Goal: Task Accomplishment & Management: Use online tool/utility

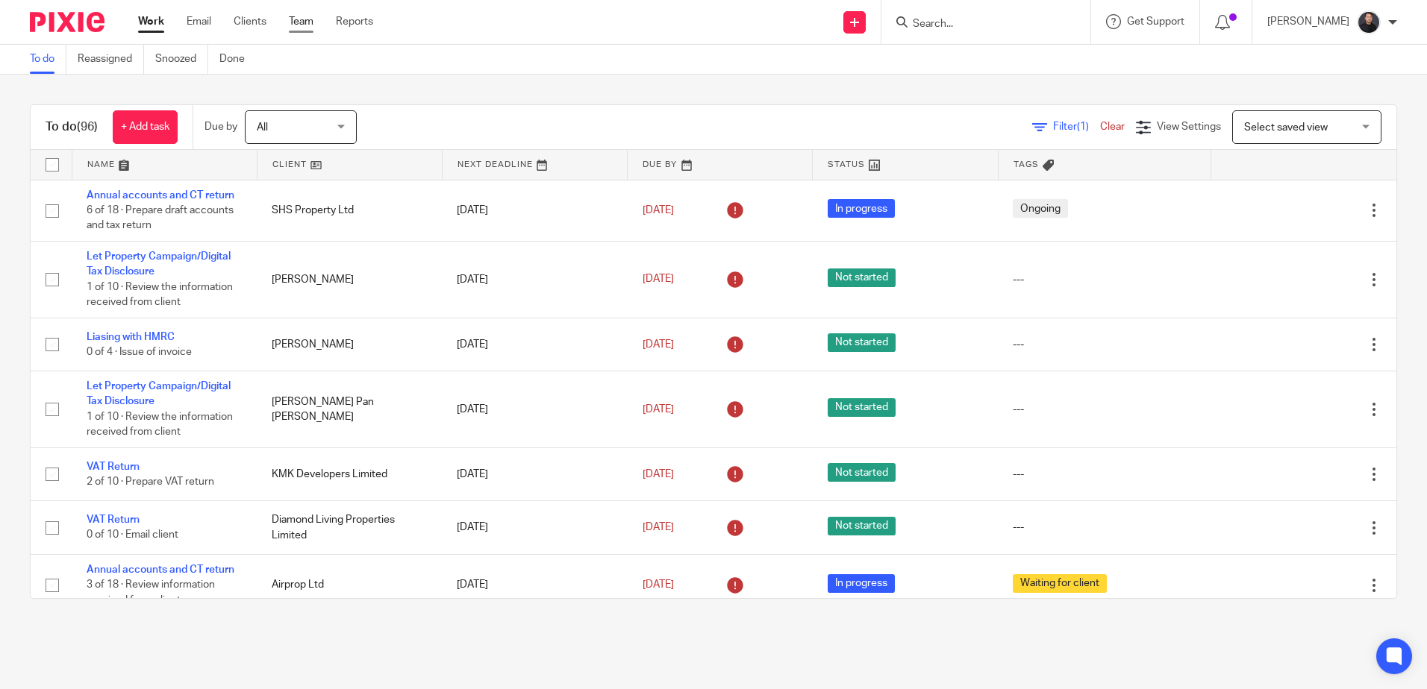
click at [294, 24] on link "Team" at bounding box center [301, 21] width 25 height 15
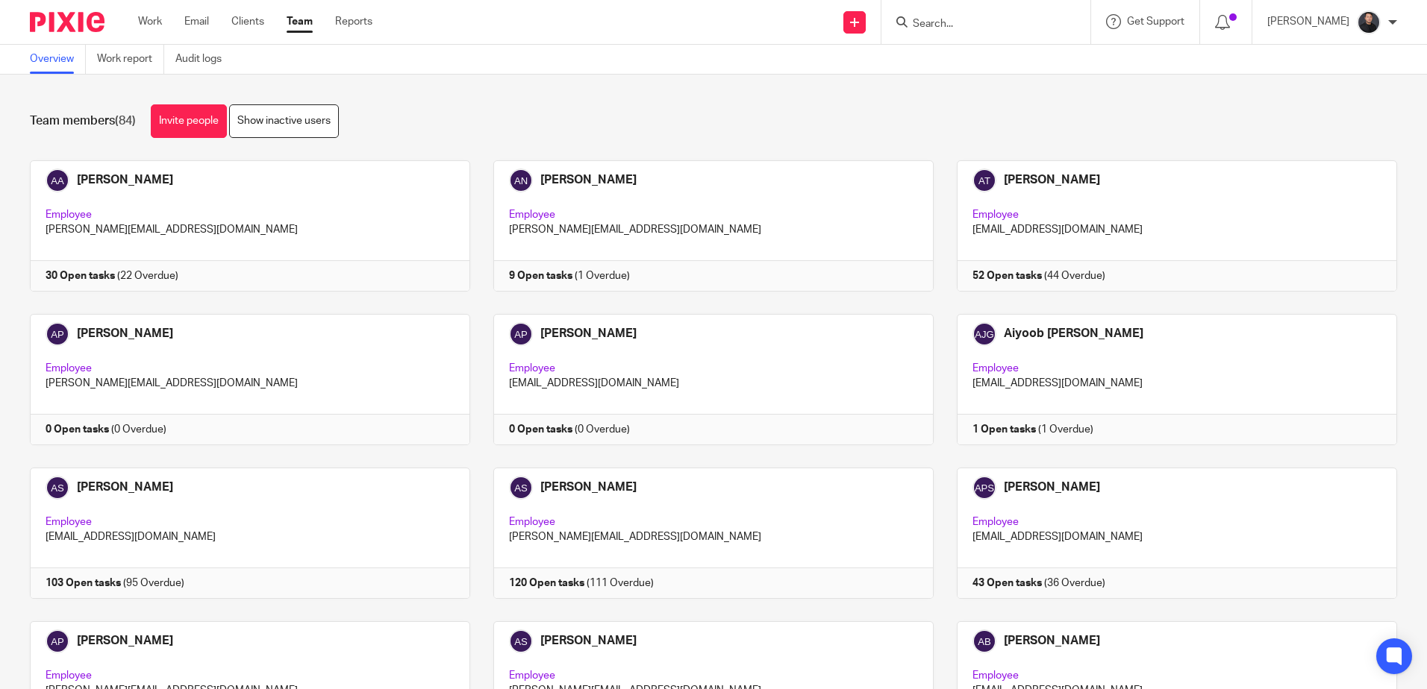
click at [683, 118] on div "Team members (84) Invite people Show inactive users" at bounding box center [713, 121] width 1367 height 34
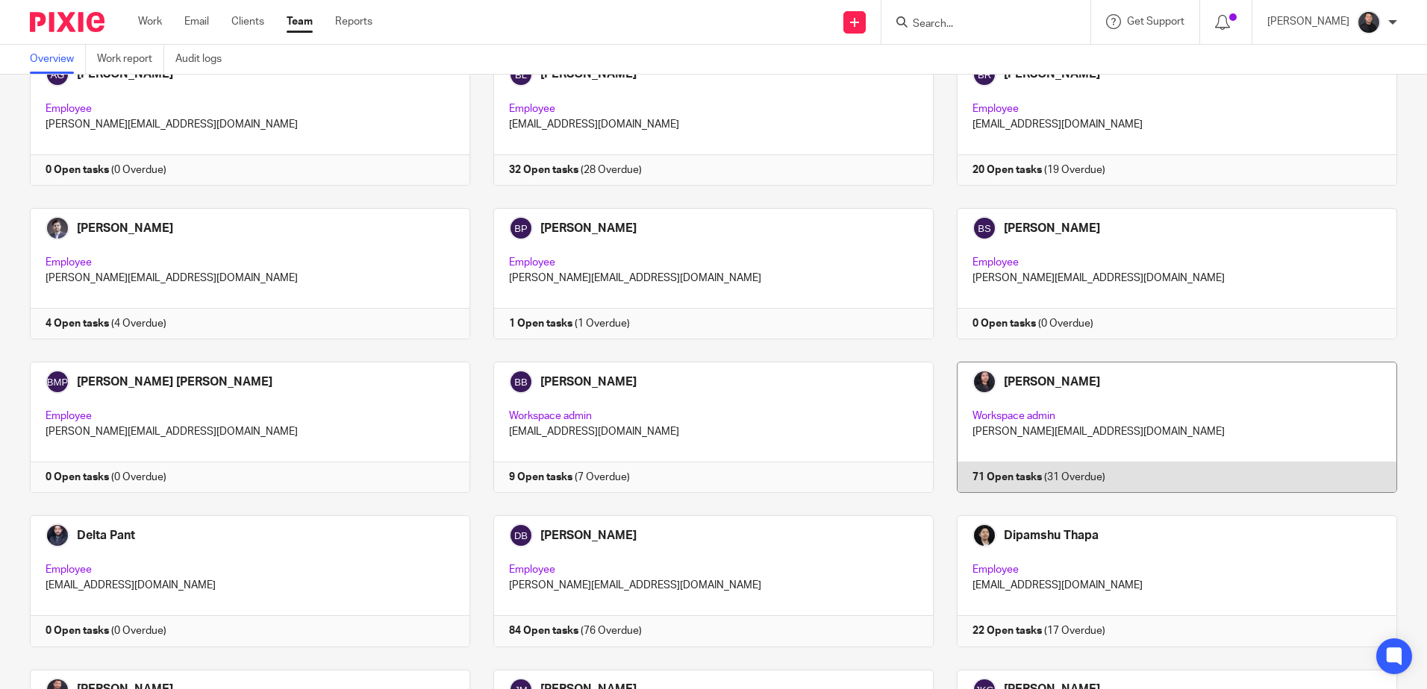
click at [1033, 387] on link at bounding box center [1164, 427] width 463 height 131
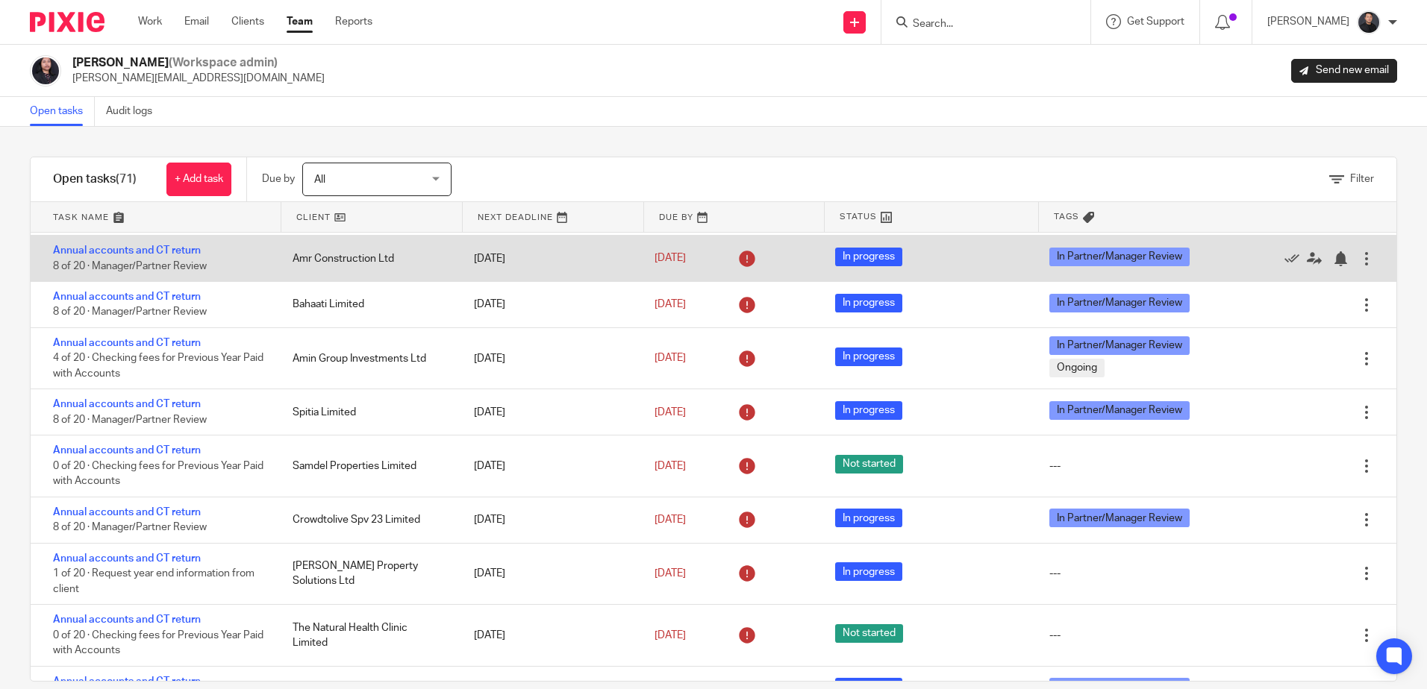
scroll to position [970, 0]
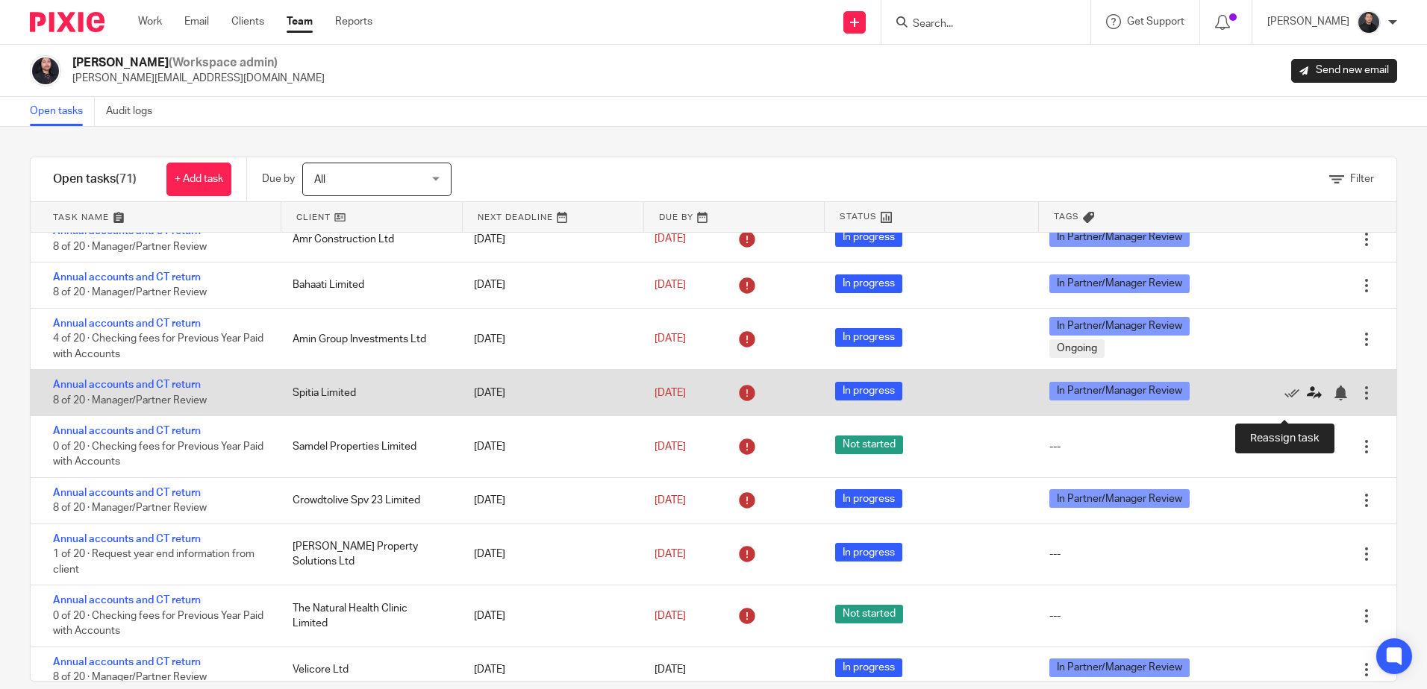
click at [1307, 401] on icon at bounding box center [1314, 393] width 15 height 15
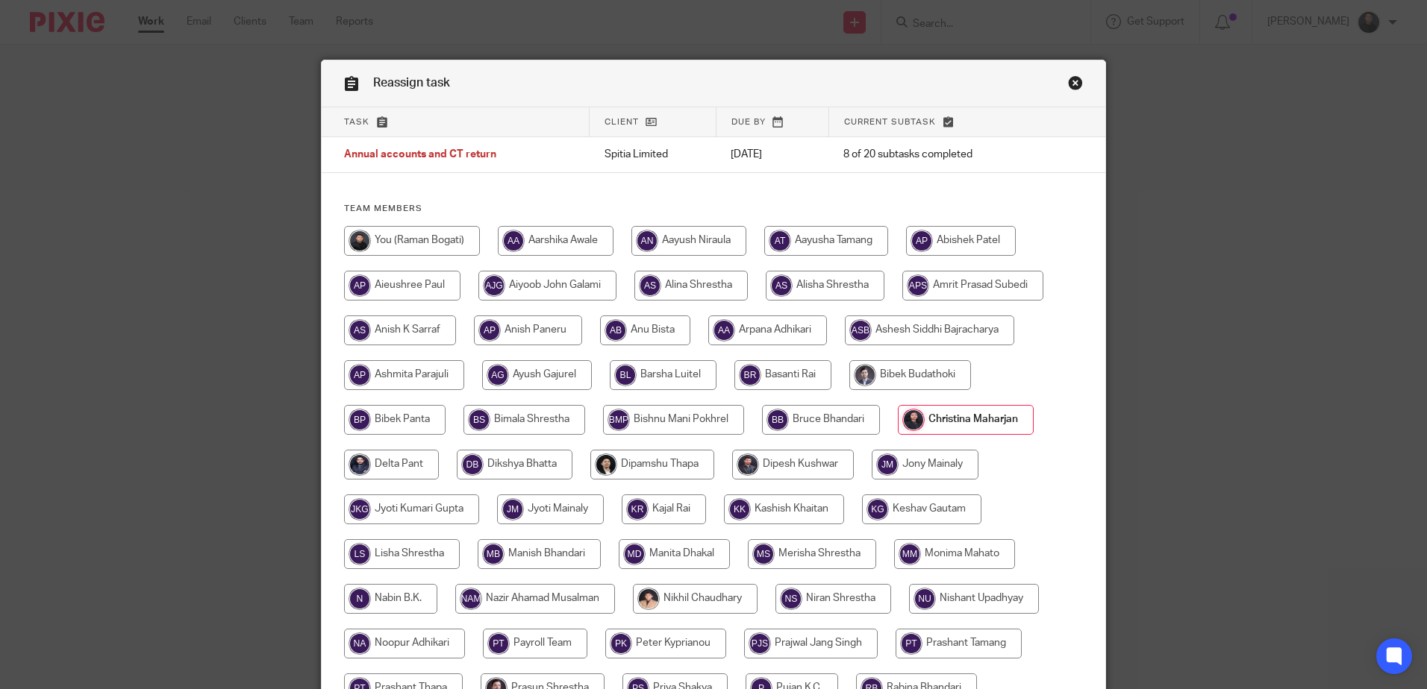
click at [402, 240] on input "radio" at bounding box center [412, 241] width 136 height 30
radio input "true"
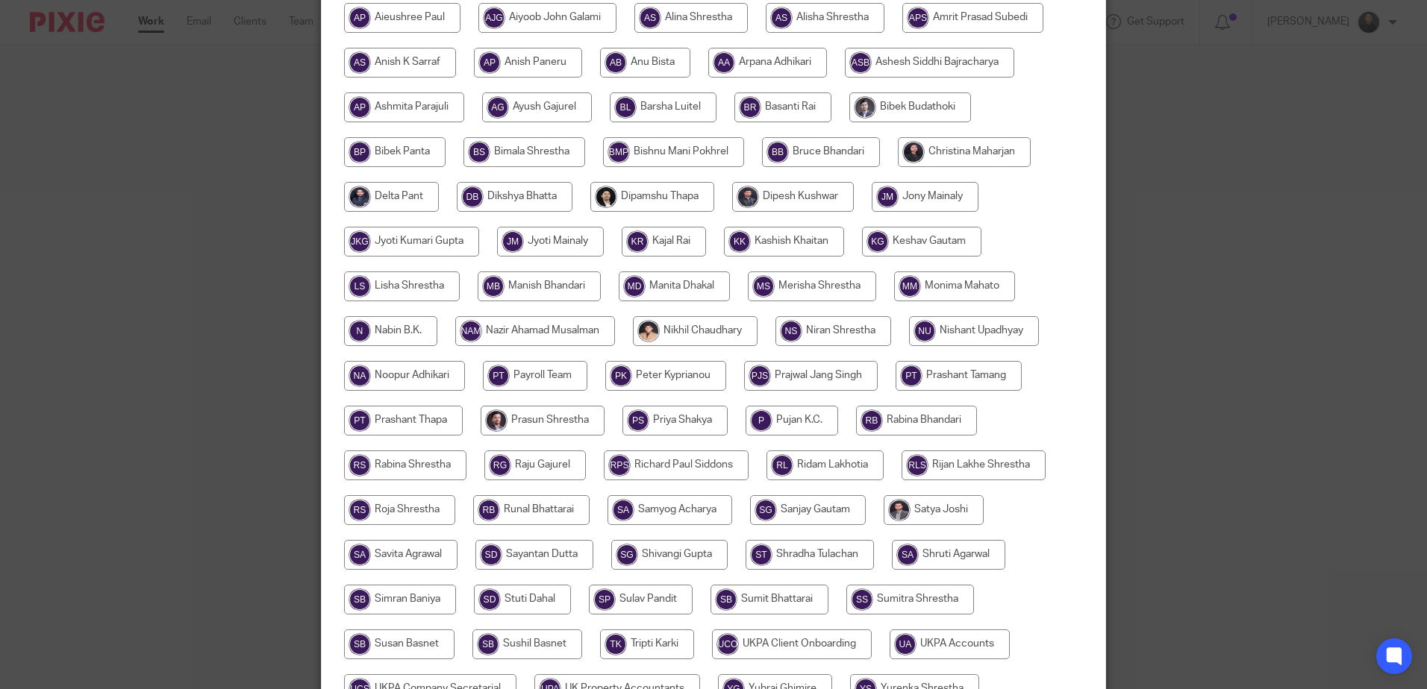
scroll to position [421, 0]
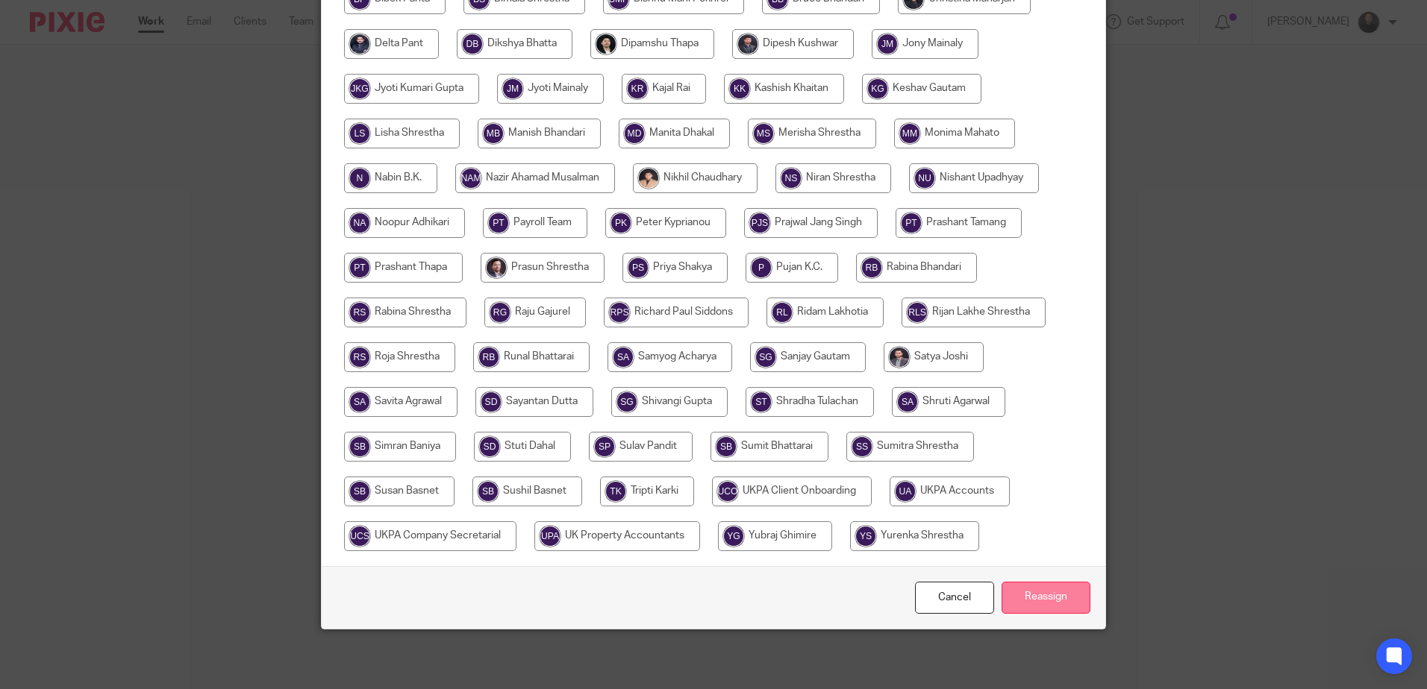
click at [1033, 592] on input "Reassign" at bounding box center [1045, 598] width 89 height 32
